Goal: Use online tool/utility: Utilize a website feature to perform a specific function

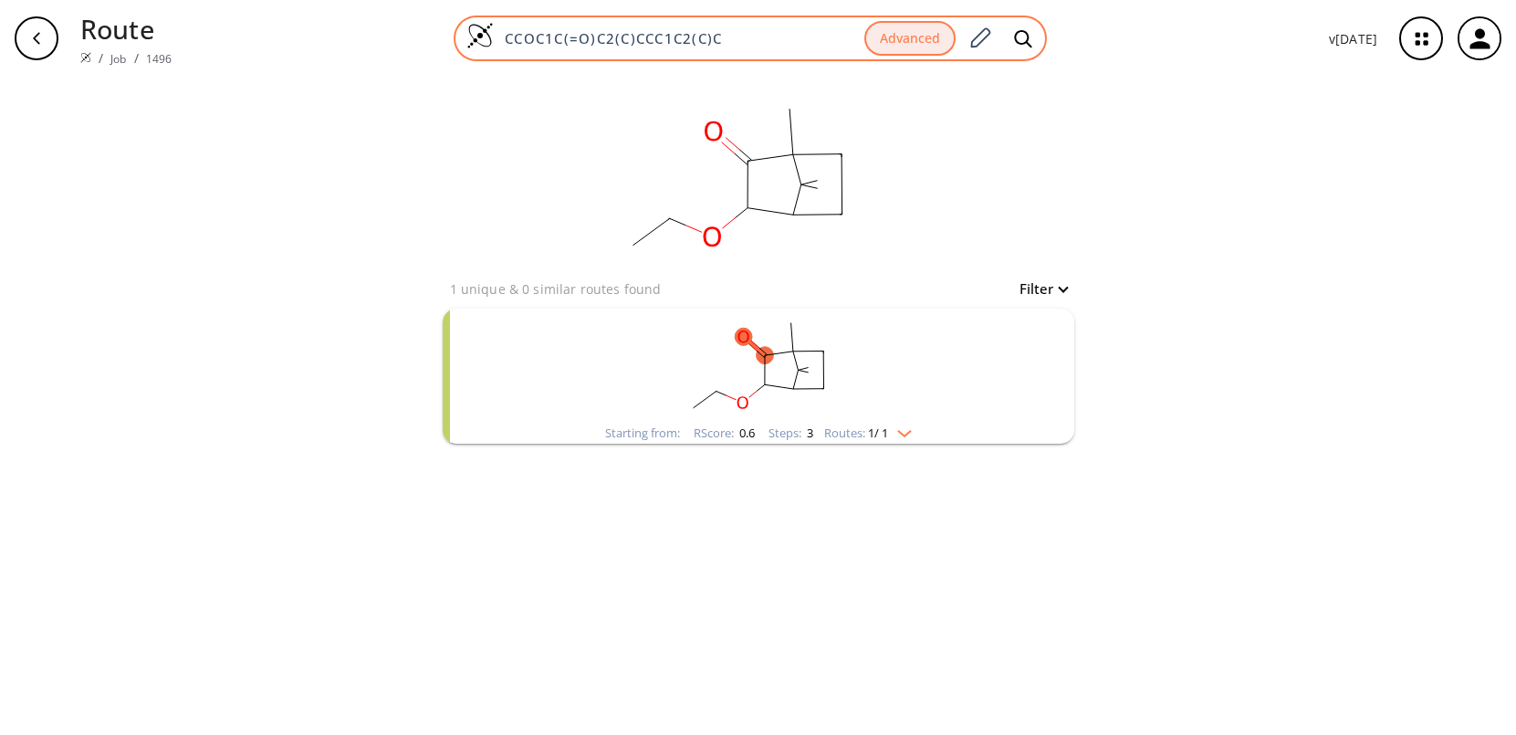
drag, startPoint x: 743, startPoint y: 37, endPoint x: 482, endPoint y: 22, distance: 261.5
click at [482, 22] on div "CCOC1C(=O)C2(C)CCC1C2(C)C Advanced" at bounding box center [750, 39] width 593 height 46
paste input "COCC1CC(OC(C)(C)C)C1"
type input "CCCOCC1CC(OC(C)(C)C)C1"
click at [1019, 37] on icon at bounding box center [1023, 37] width 17 height 17
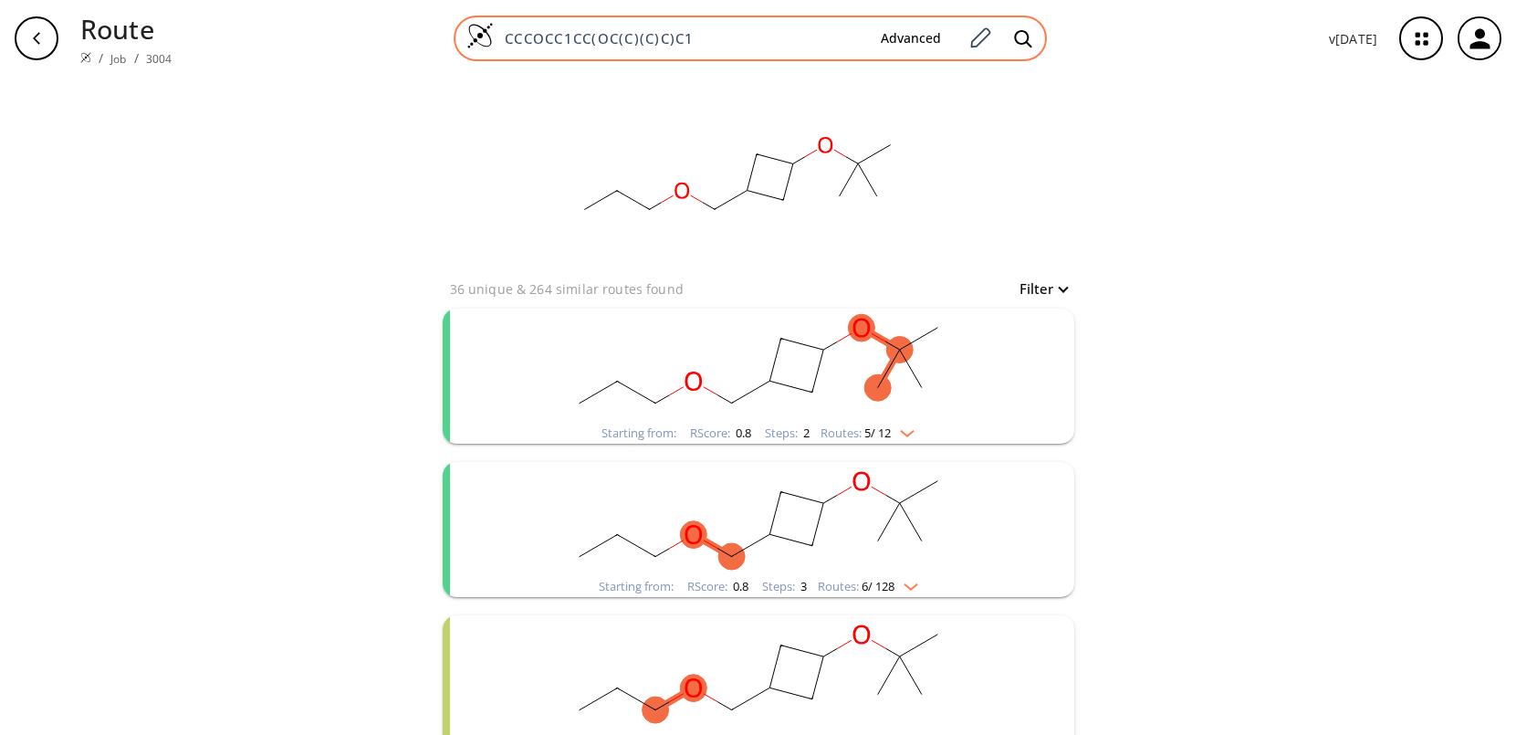
drag, startPoint x: 723, startPoint y: 26, endPoint x: 715, endPoint y: 33, distance: 11.0
click at [715, 32] on div "CCCOCC1CC(OC(C)(C)C)C1 Advanced" at bounding box center [750, 39] width 593 height 46
drag, startPoint x: 713, startPoint y: 41, endPoint x: 483, endPoint y: 40, distance: 230.1
click at [483, 40] on div "CCCOCC1CC(OC(C)(C)C)C1 Advanced" at bounding box center [750, 39] width 593 height 46
paste input "/C=C\CC1CC1C"
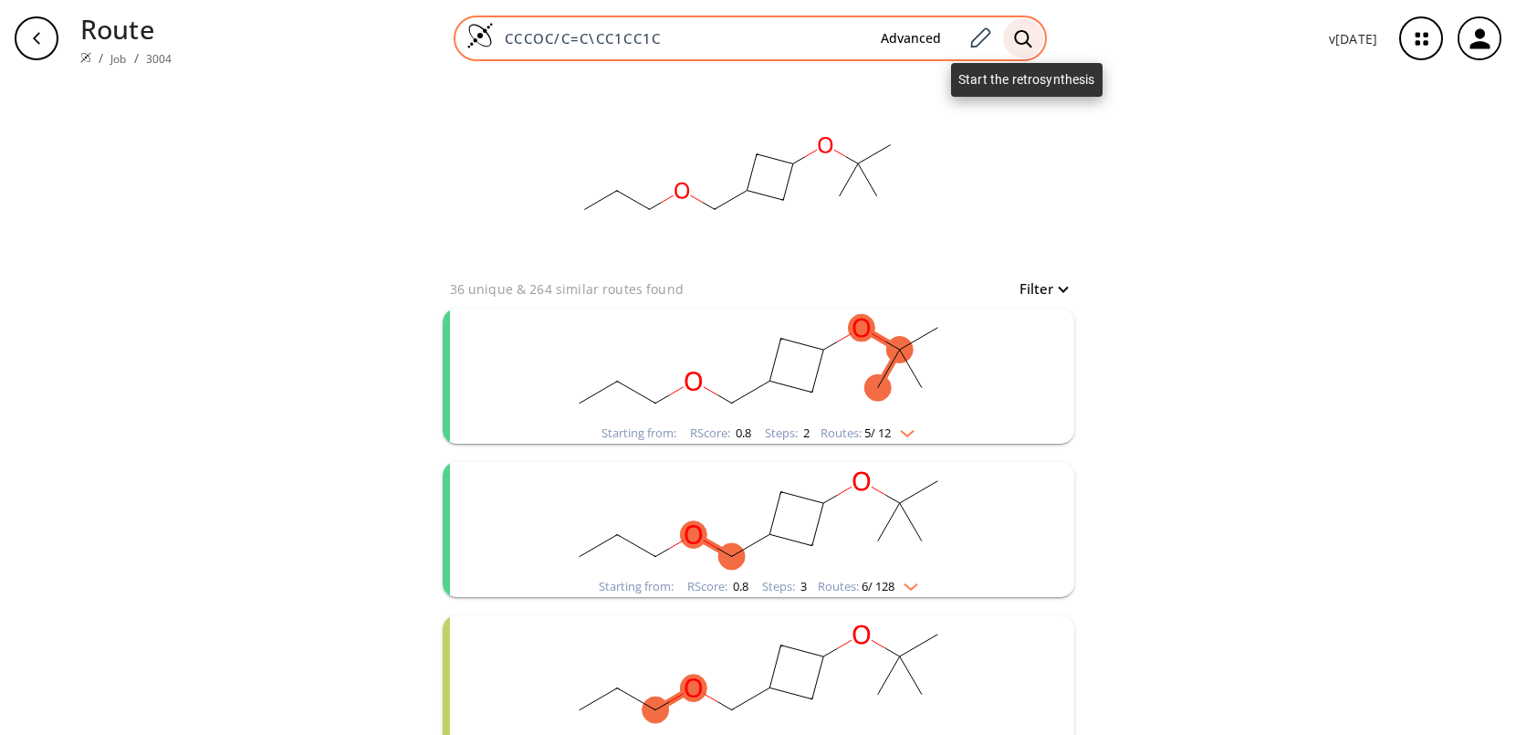
type input "CCCOC/C=C\CC1CC1C"
click at [1021, 38] on icon at bounding box center [1023, 38] width 18 height 19
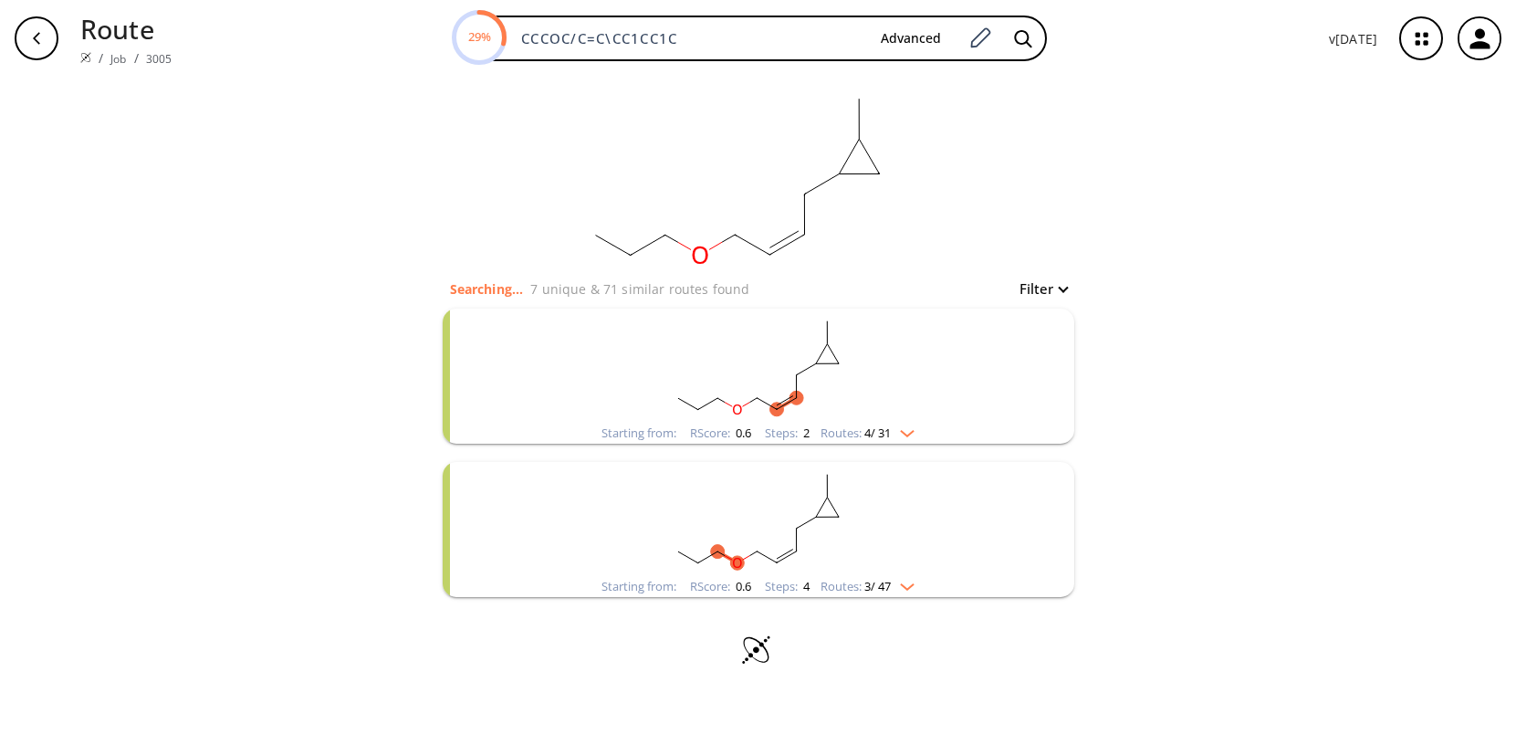
click at [726, 378] on rect "clusters" at bounding box center [758, 366] width 475 height 114
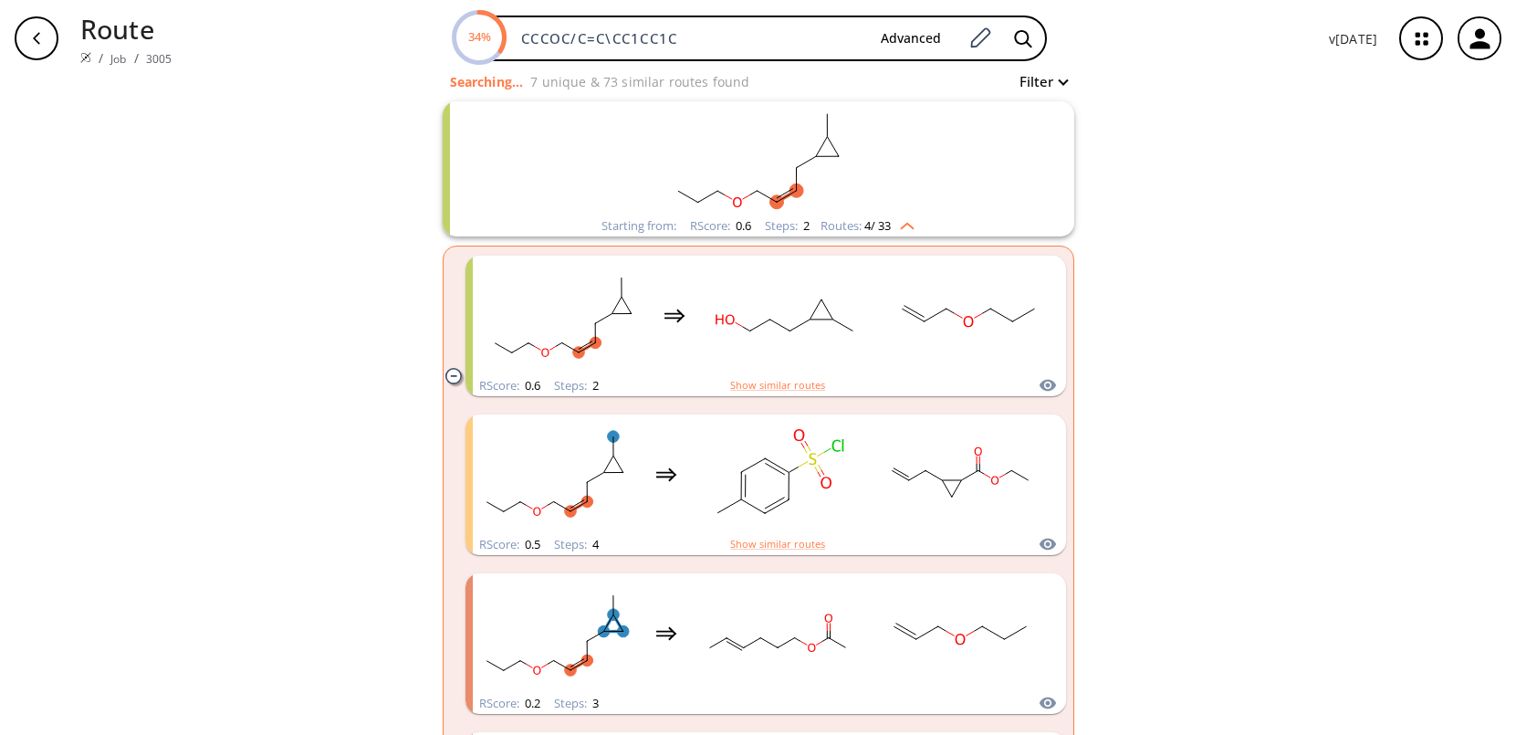
scroll to position [61, 0]
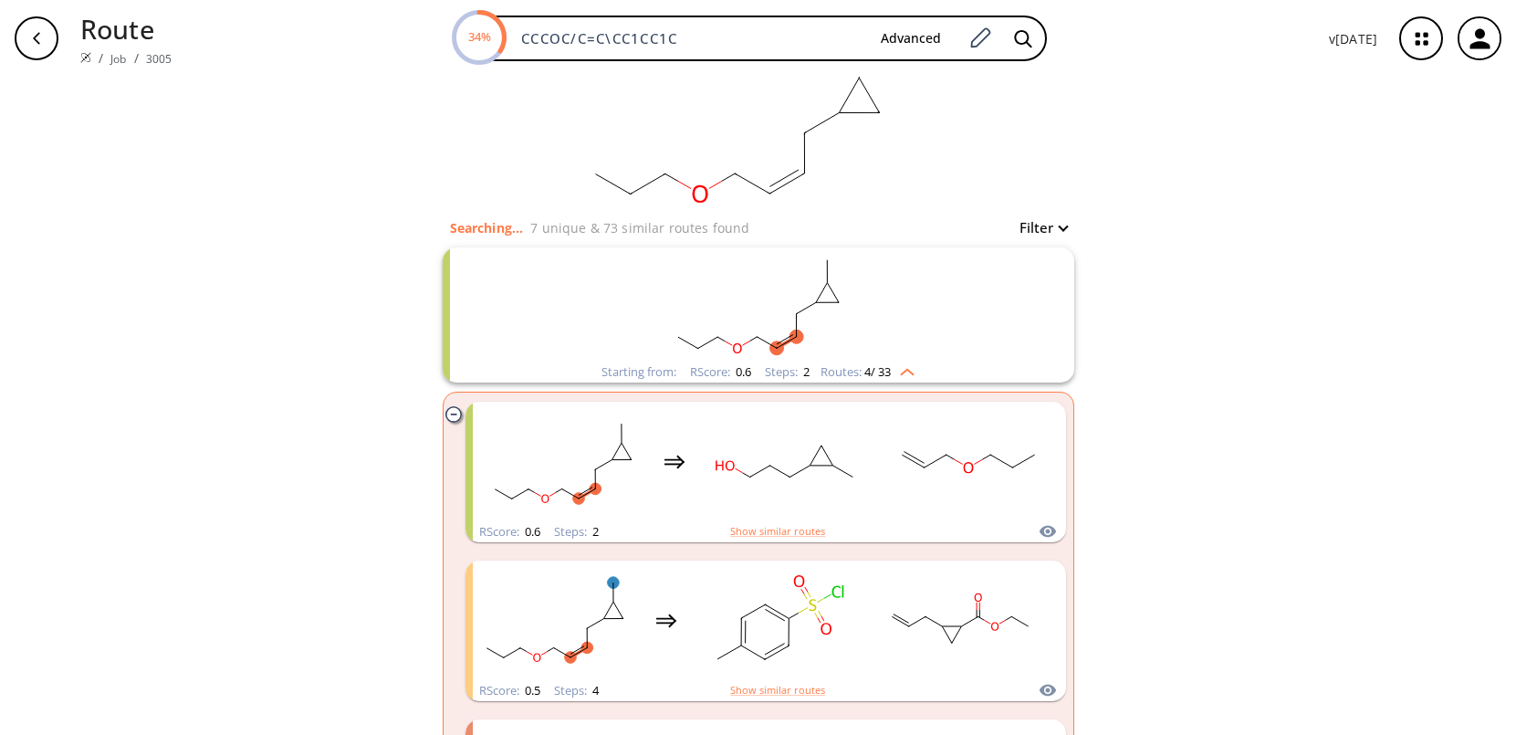
click at [624, 330] on rect "clusters" at bounding box center [758, 304] width 475 height 114
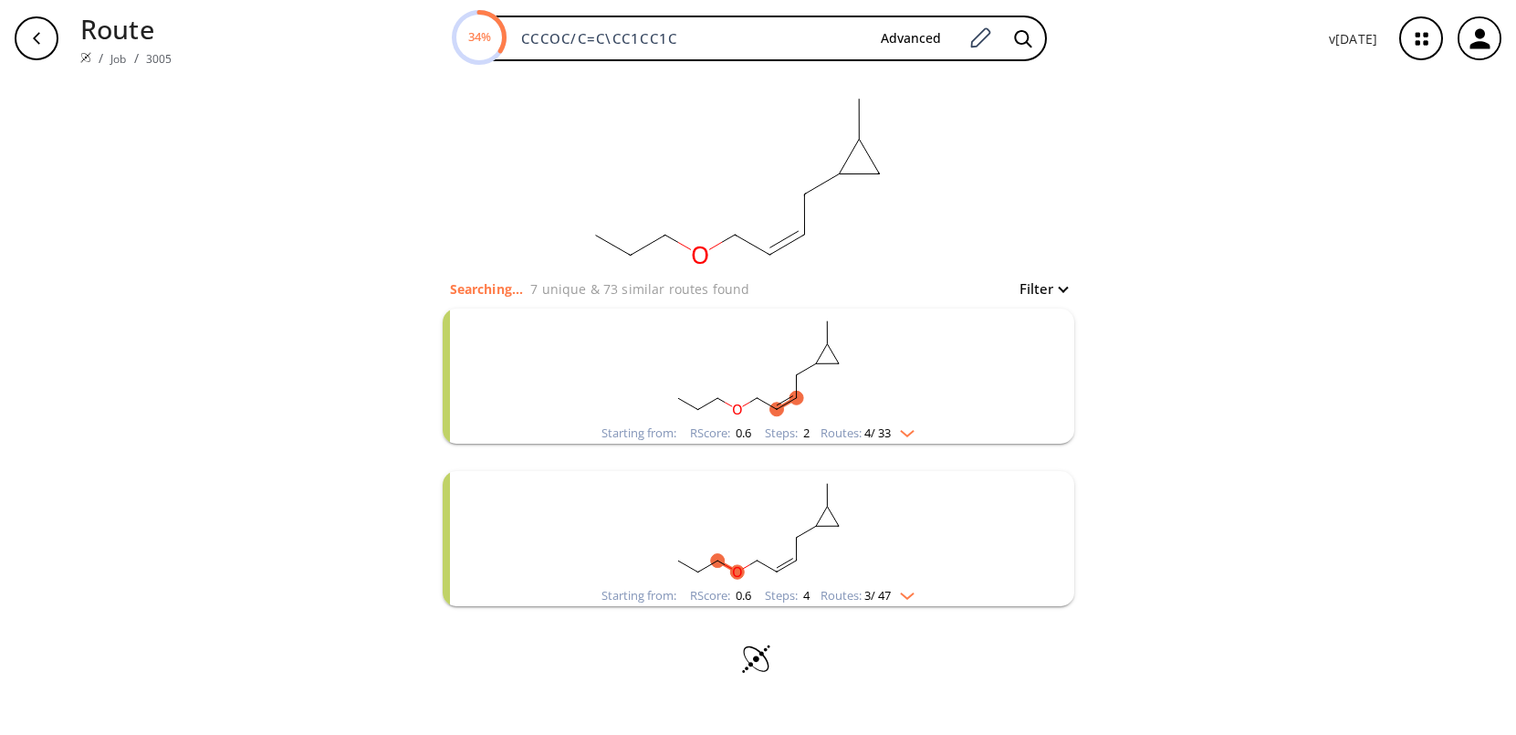
scroll to position [0, 0]
click at [259, 264] on div "clear Searching... 8 unique & 79 similar routes found Filter Starting from: RSc…" at bounding box center [758, 406] width 1516 height 658
